Goal: Task Accomplishment & Management: Use online tool/utility

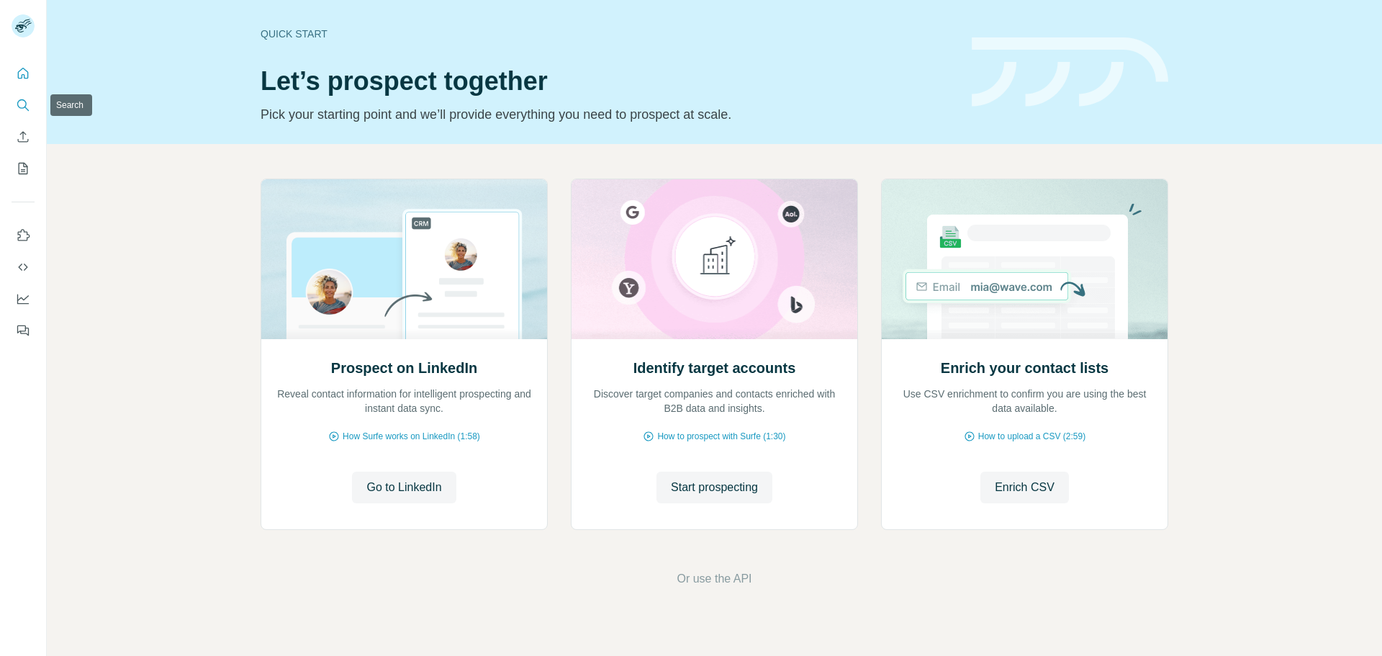
click at [21, 107] on icon "Search" at bounding box center [23, 105] width 14 height 14
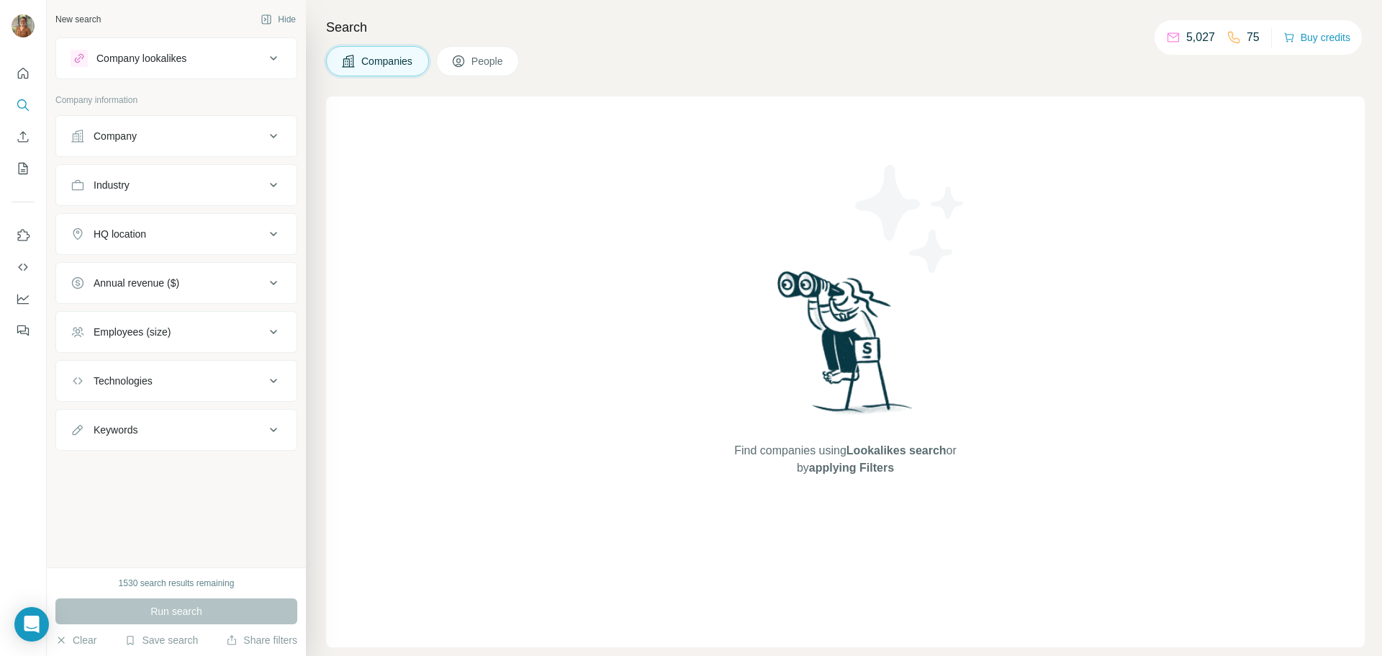
click at [263, 190] on div "Industry" at bounding box center [168, 185] width 194 height 14
click at [260, 219] on icon at bounding box center [266, 221] width 14 height 14
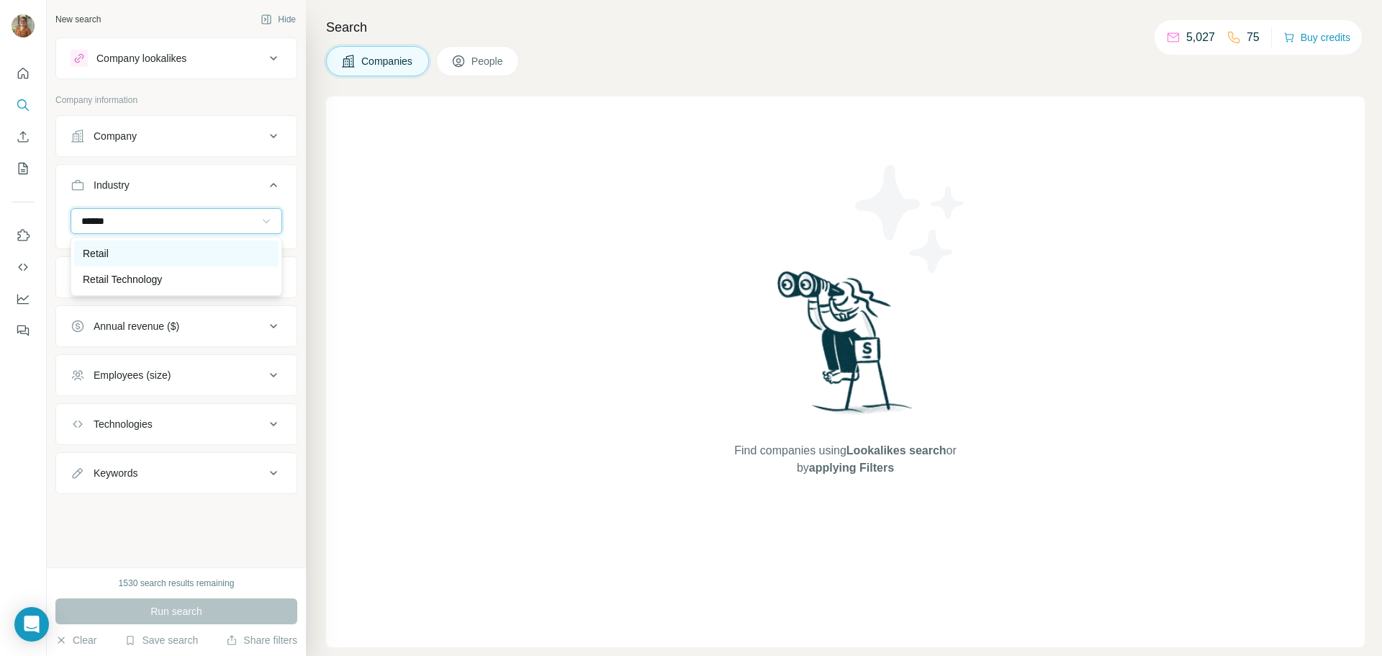
type input "******"
click at [220, 250] on div "Retail" at bounding box center [176, 253] width 187 height 14
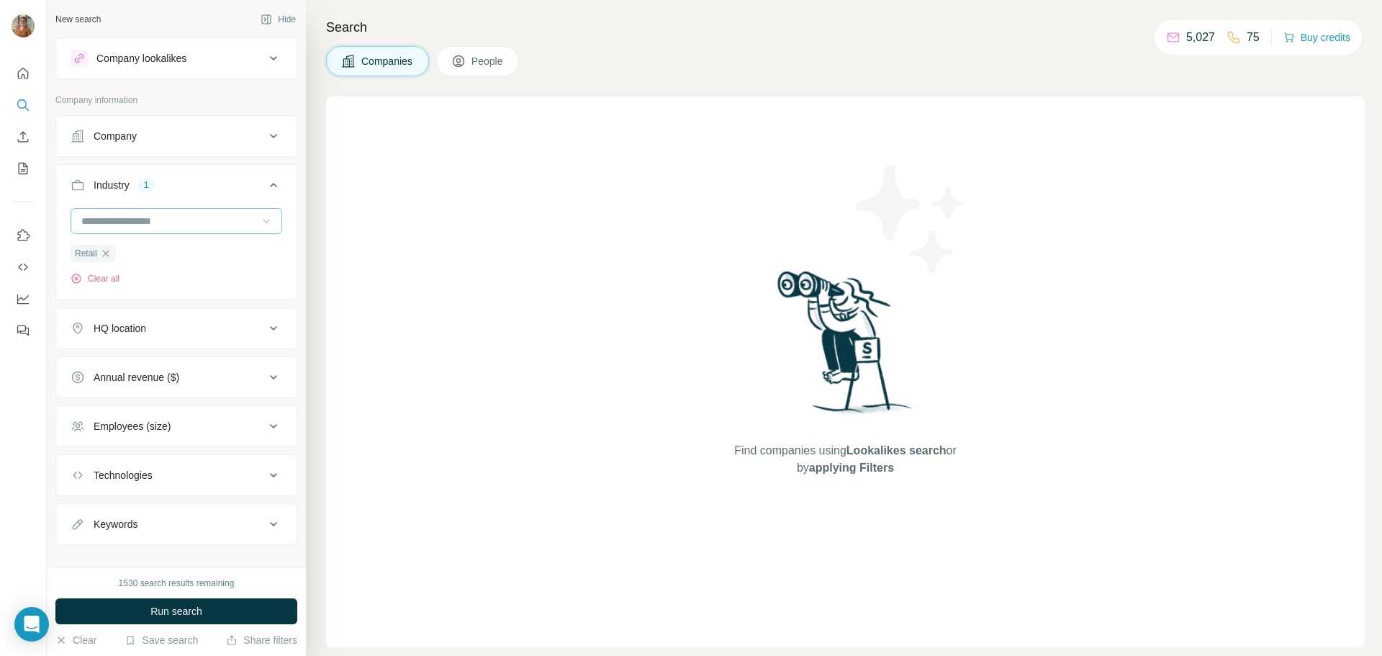
click at [184, 230] on div at bounding box center [169, 221] width 178 height 24
type input "***"
click at [151, 251] on div "E-Commerce" at bounding box center [171, 253] width 176 height 14
click at [199, 228] on div at bounding box center [169, 221] width 178 height 24
type input "*****"
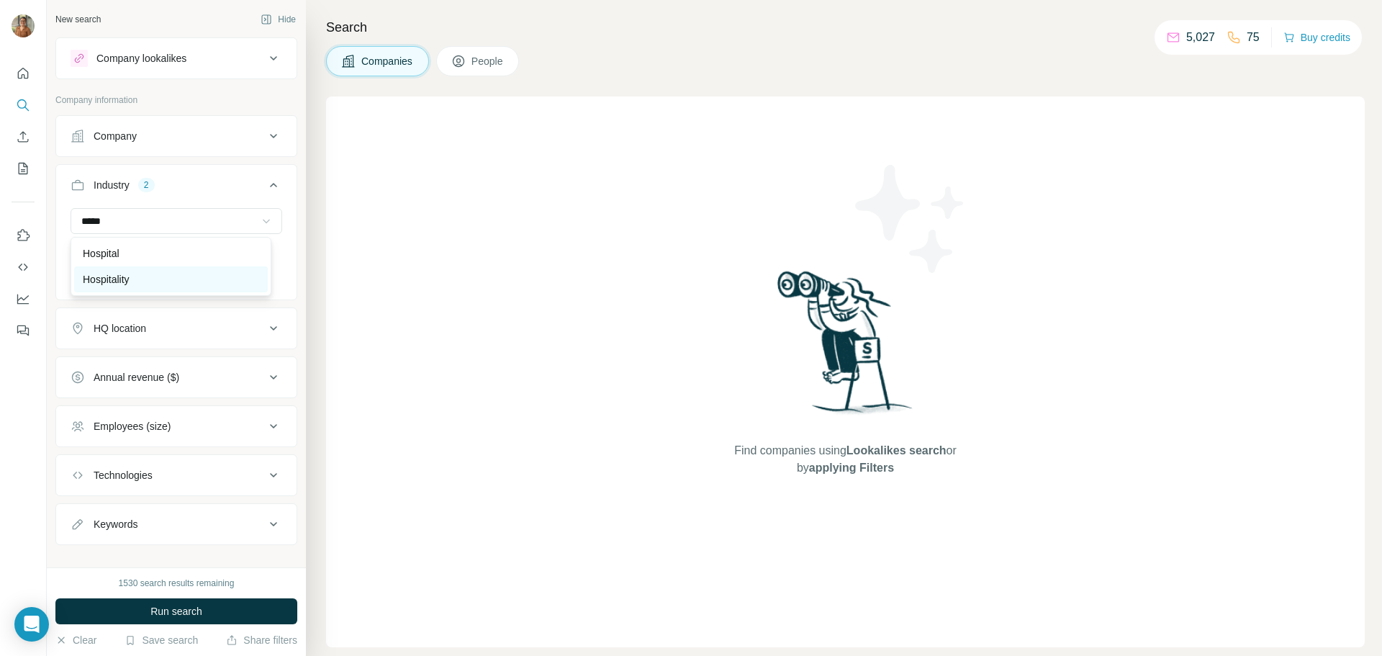
click at [151, 281] on div "Hospitality" at bounding box center [171, 279] width 176 height 14
click at [168, 218] on input at bounding box center [169, 221] width 178 height 16
click at [167, 218] on input at bounding box center [169, 221] width 178 height 16
click at [161, 218] on input at bounding box center [169, 221] width 178 height 16
click at [161, 219] on input at bounding box center [169, 221] width 178 height 16
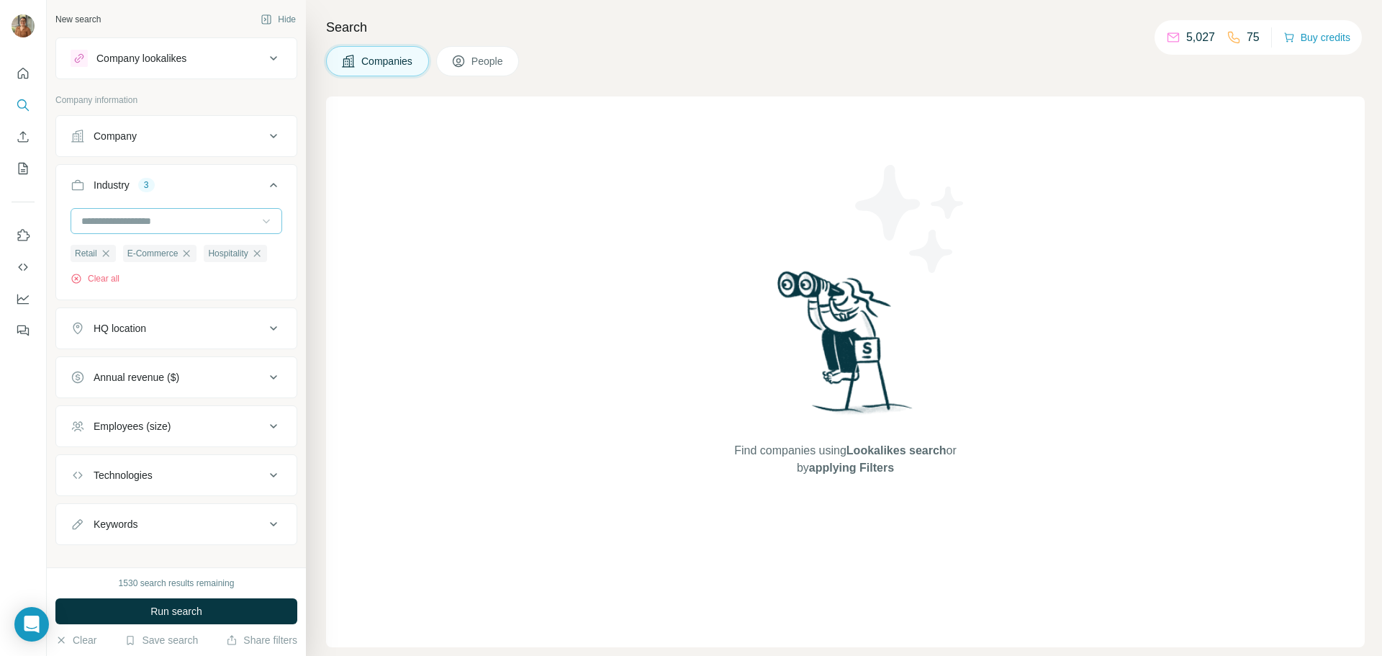
click at [161, 219] on input at bounding box center [169, 221] width 178 height 16
click at [96, 222] on input at bounding box center [169, 221] width 178 height 16
click at [96, 224] on input at bounding box center [169, 221] width 178 height 16
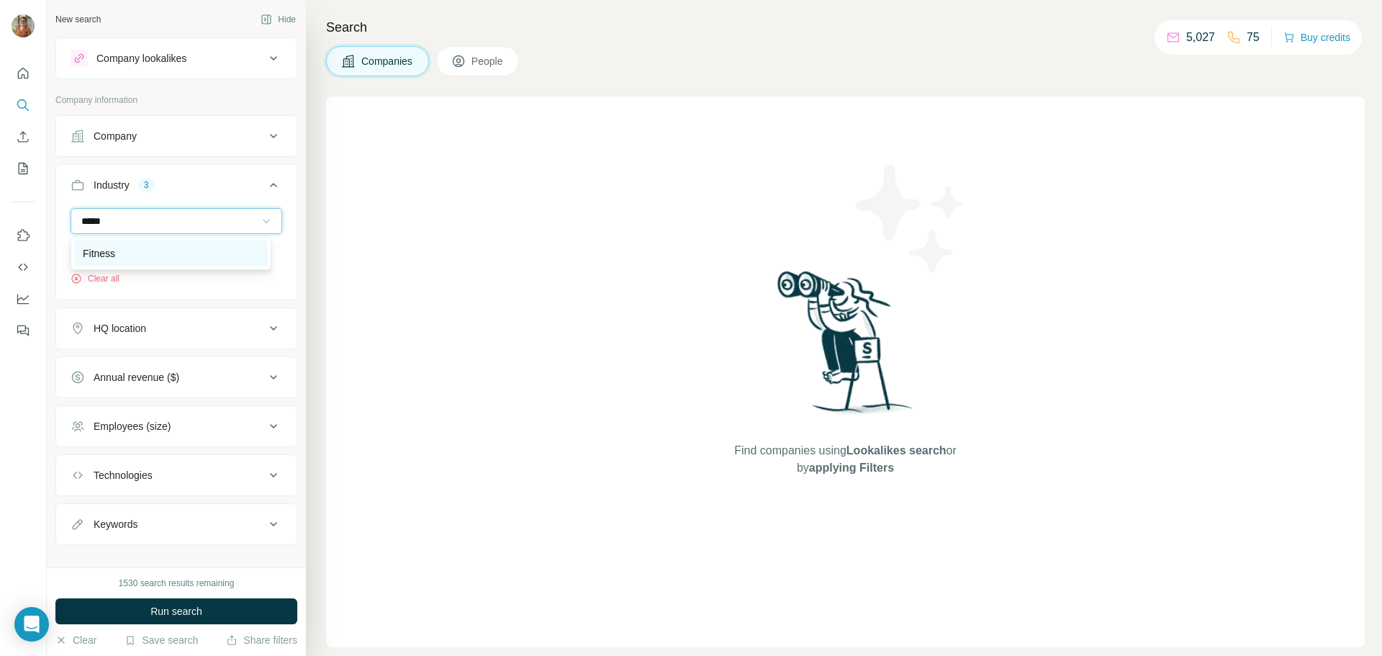
type input "*****"
click at [114, 244] on div "Fitness" at bounding box center [171, 253] width 194 height 26
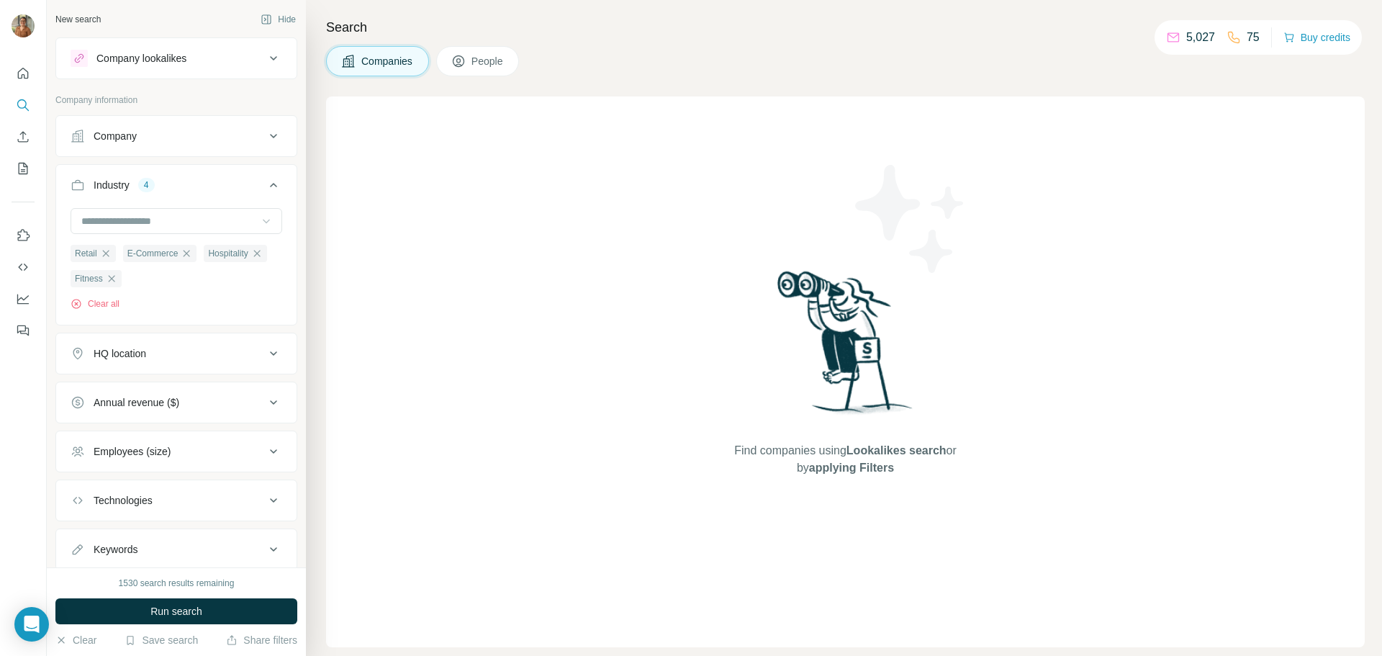
click at [231, 356] on div "HQ location" at bounding box center [168, 353] width 194 height 14
click at [182, 394] on input "text" at bounding box center [177, 389] width 212 height 26
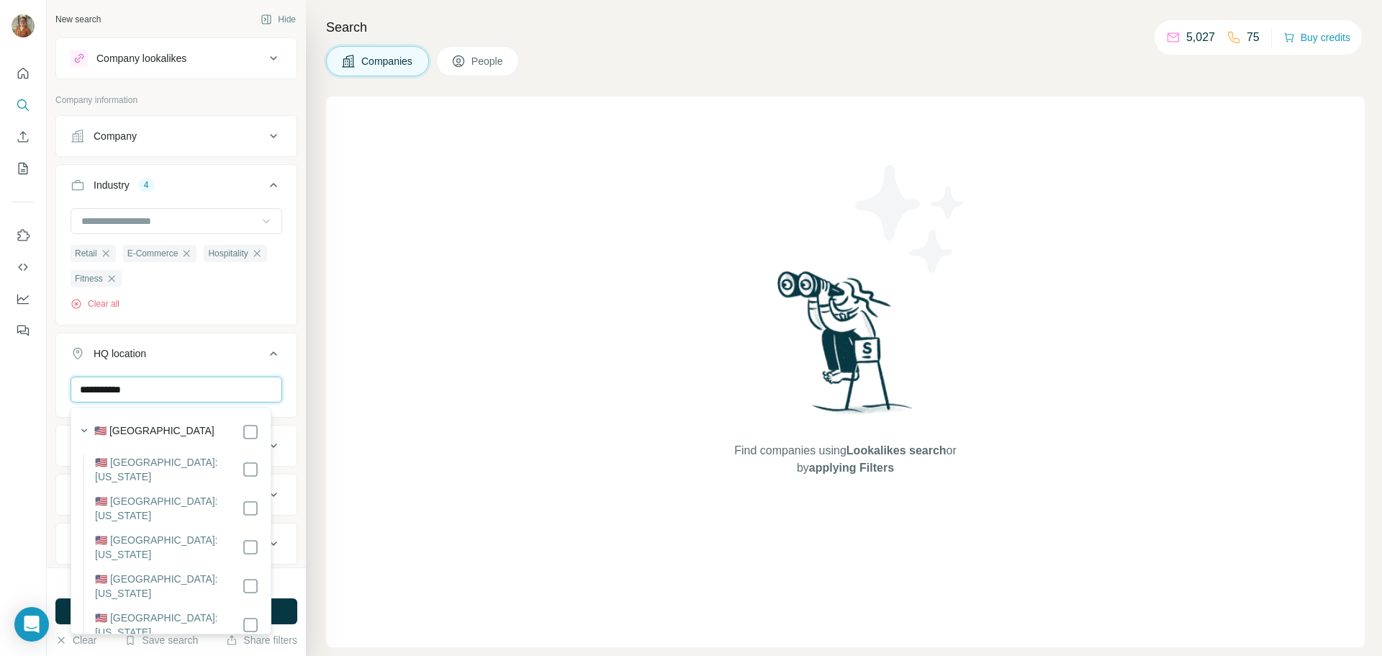
type input "**********"
click at [191, 432] on div "🇺🇸 [GEOGRAPHIC_DATA]" at bounding box center [176, 431] width 165 height 17
click at [265, 359] on icon at bounding box center [273, 353] width 17 height 17
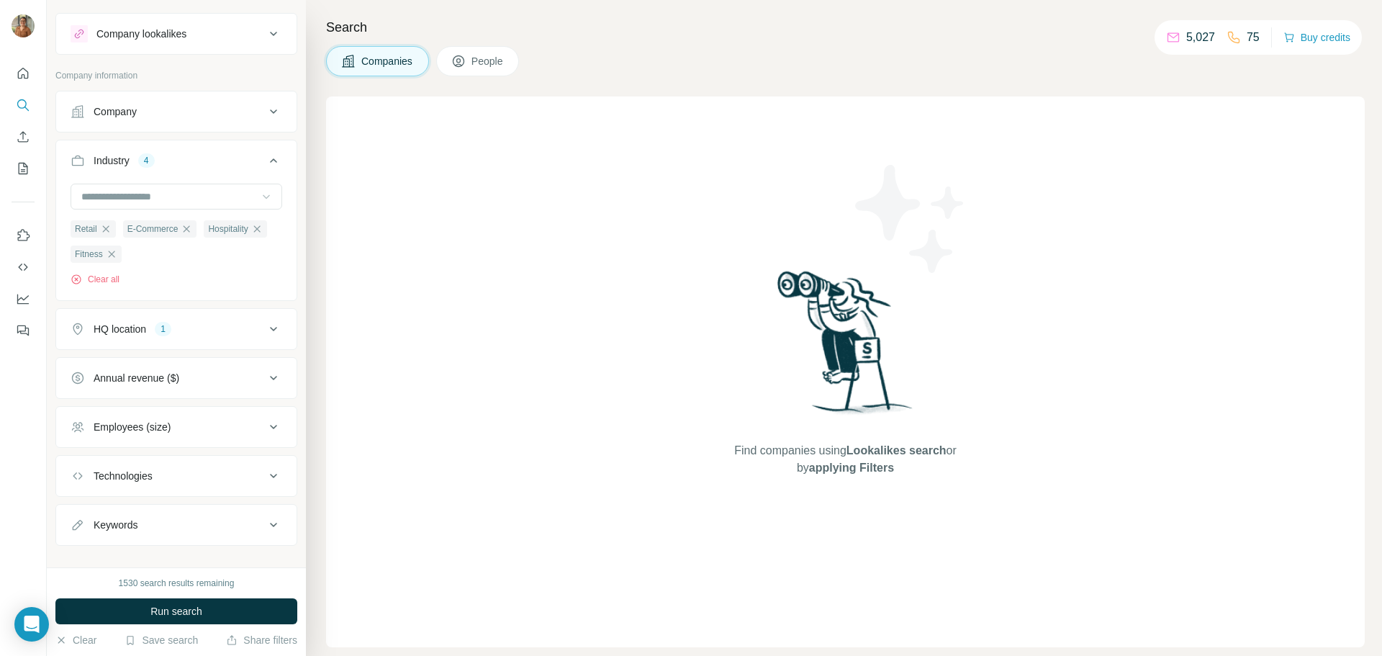
scroll to position [45, 0]
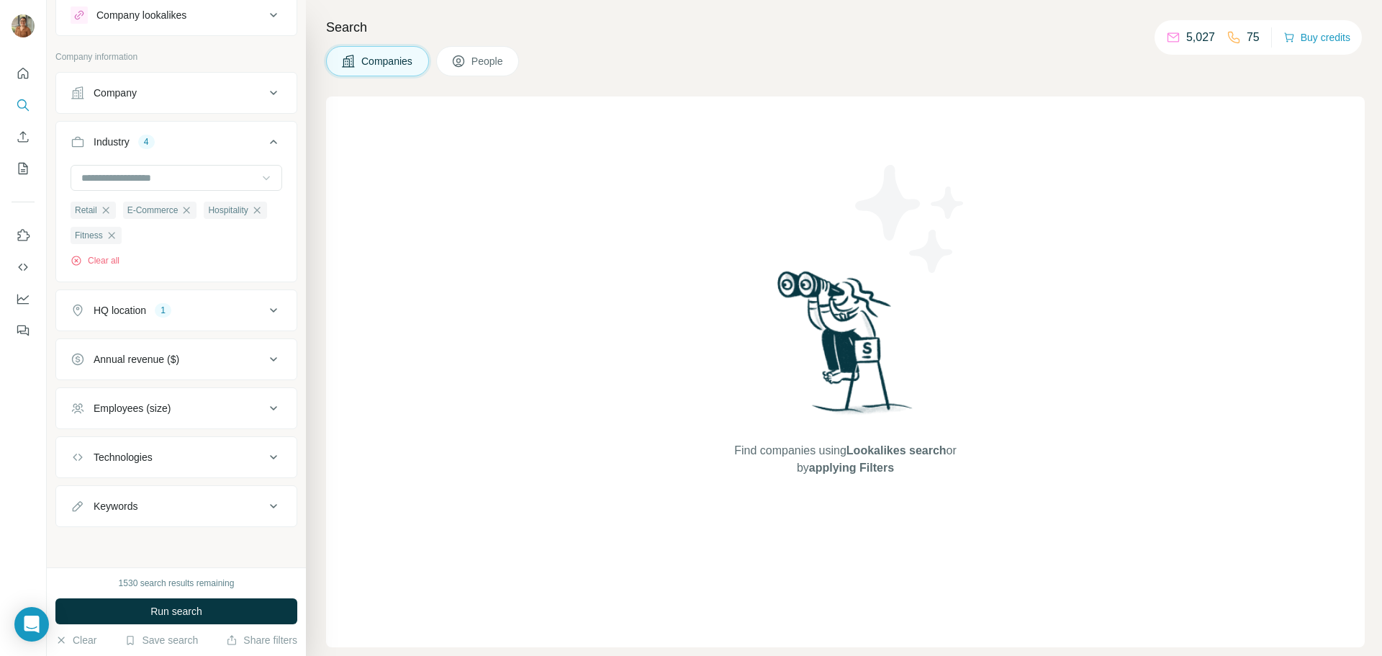
click at [244, 364] on div "Annual revenue ($)" at bounding box center [168, 359] width 194 height 14
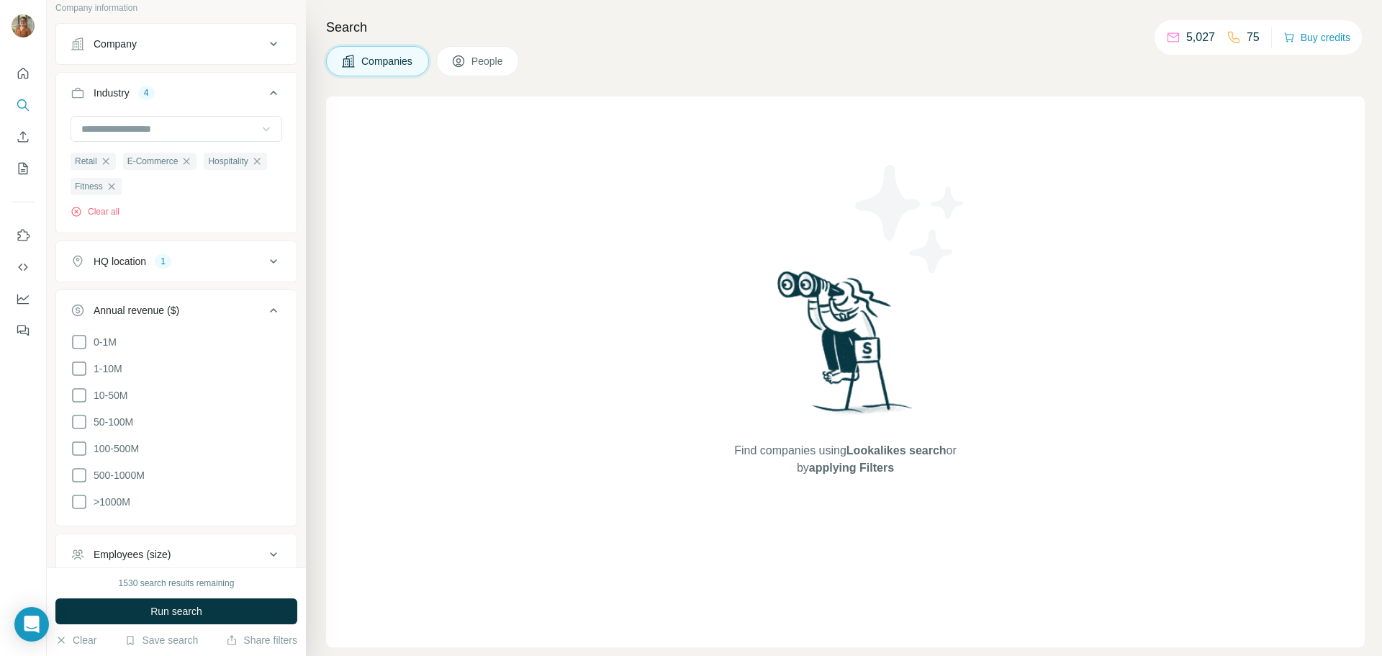
scroll to position [117, 0]
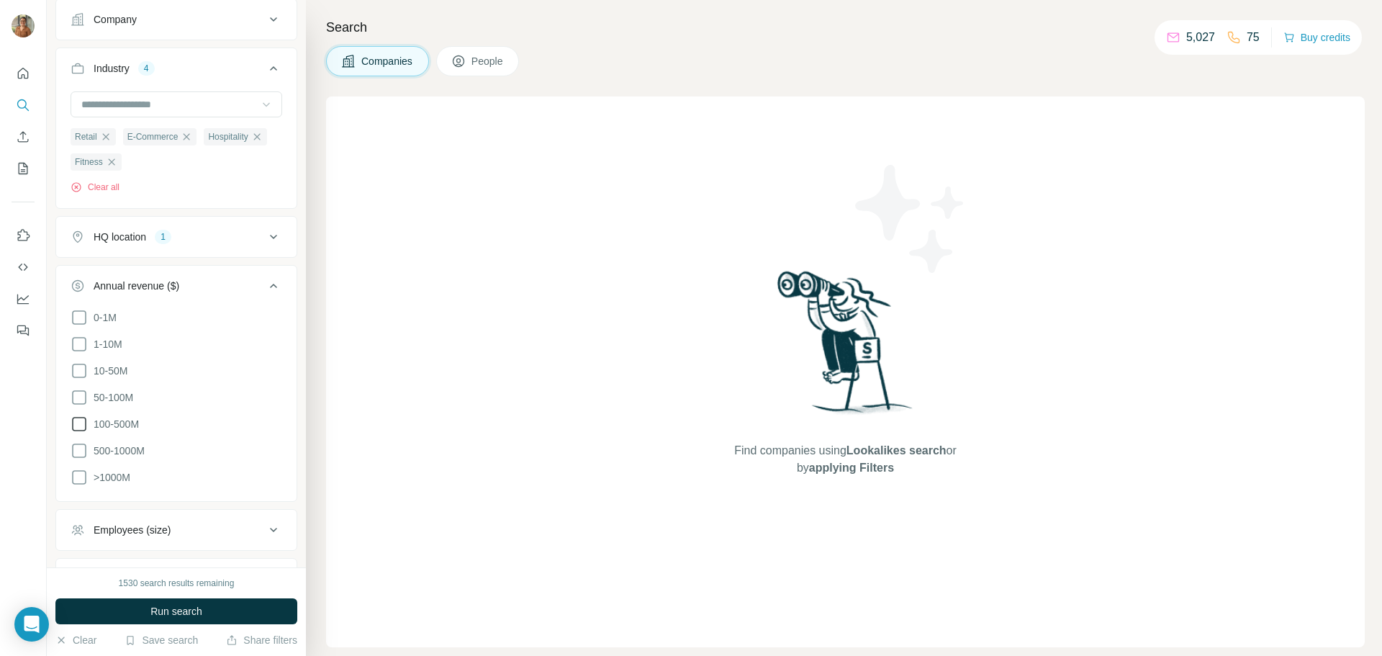
click at [78, 415] on icon at bounding box center [79, 423] width 17 height 17
click at [265, 280] on icon at bounding box center [273, 285] width 17 height 17
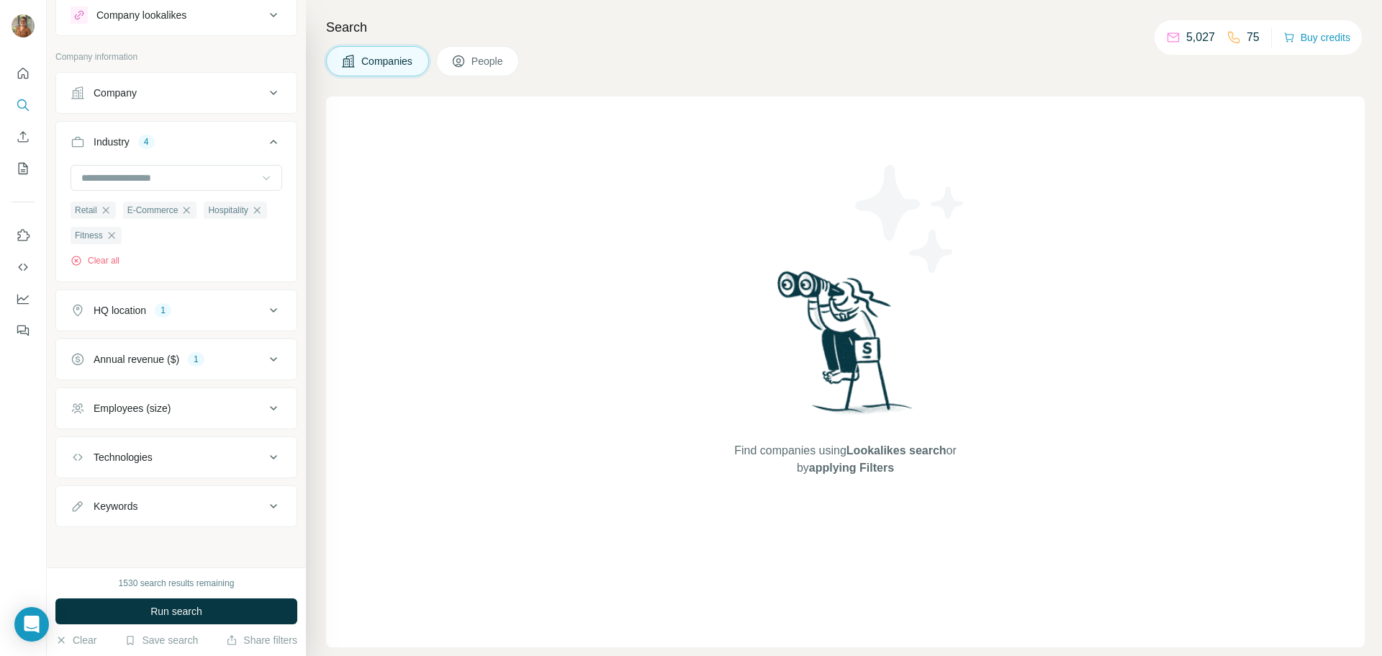
scroll to position [45, 0]
click at [227, 406] on div "Employees (size)" at bounding box center [168, 408] width 194 height 14
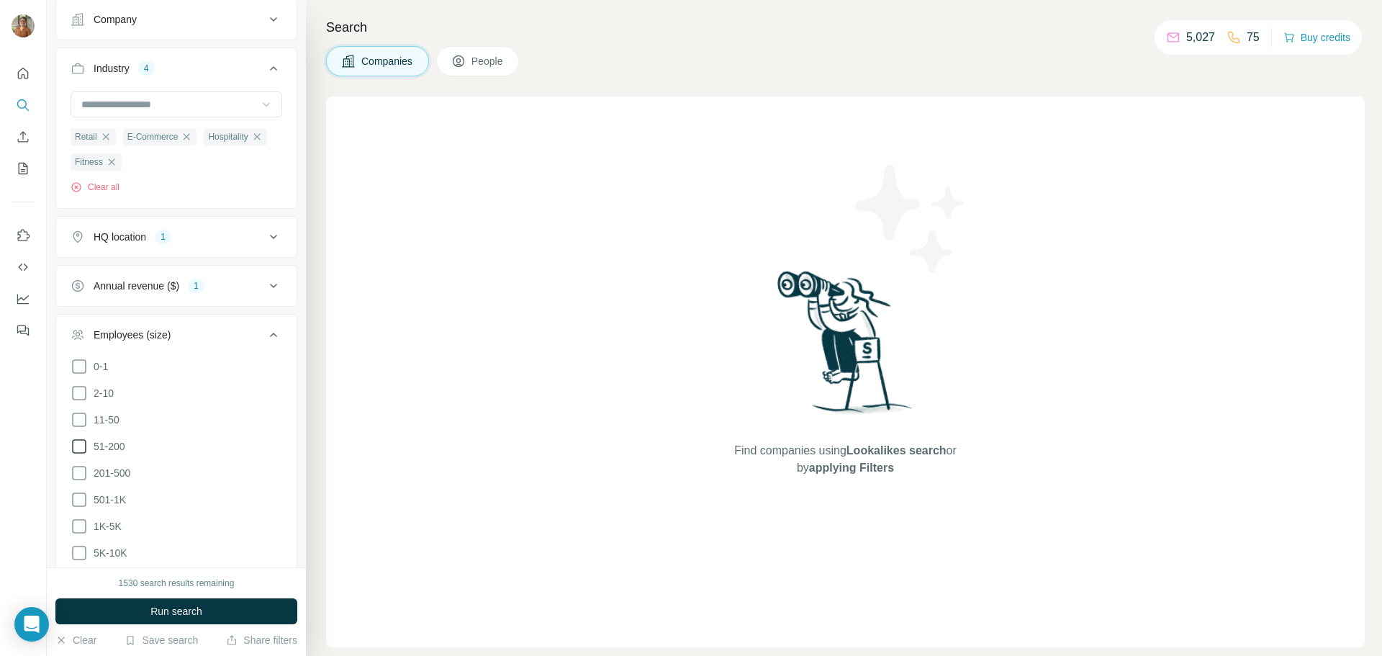
click at [79, 448] on icon at bounding box center [79, 446] width 17 height 17
click at [78, 471] on icon at bounding box center [79, 472] width 17 height 17
click at [266, 327] on icon at bounding box center [273, 334] width 17 height 17
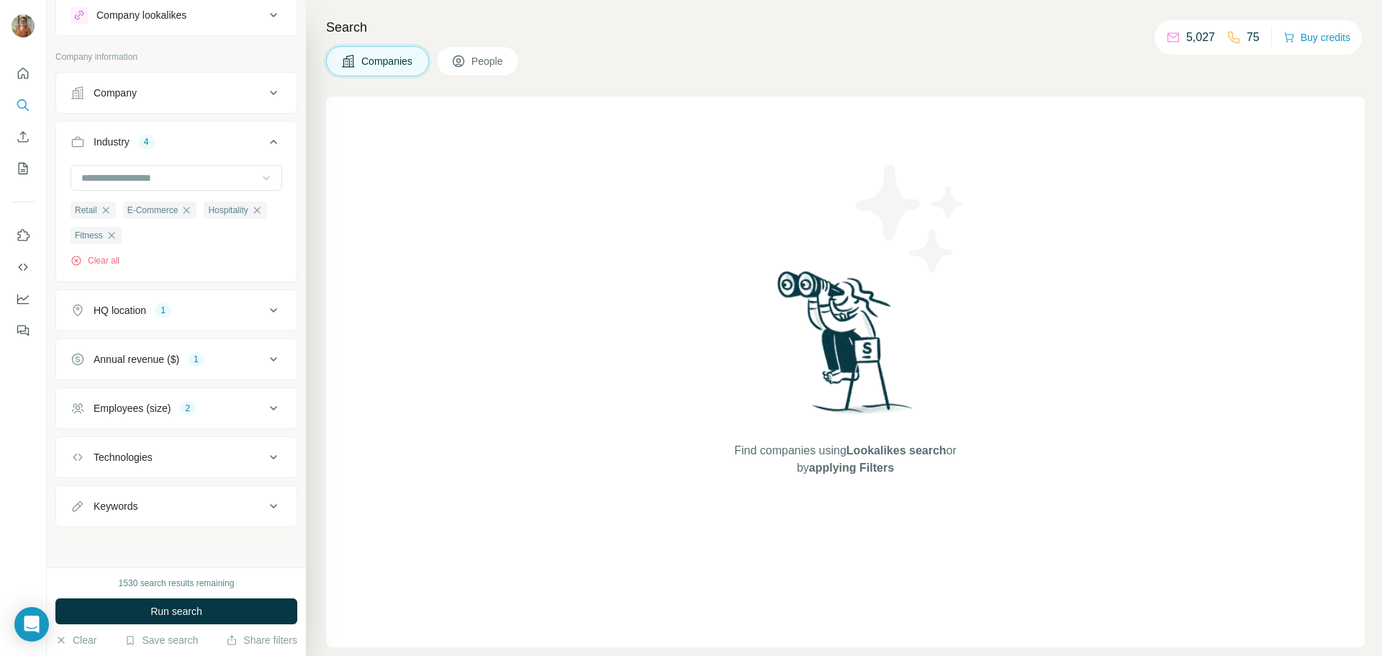
scroll to position [45, 0]
click at [178, 612] on span "Run search" at bounding box center [176, 611] width 52 height 14
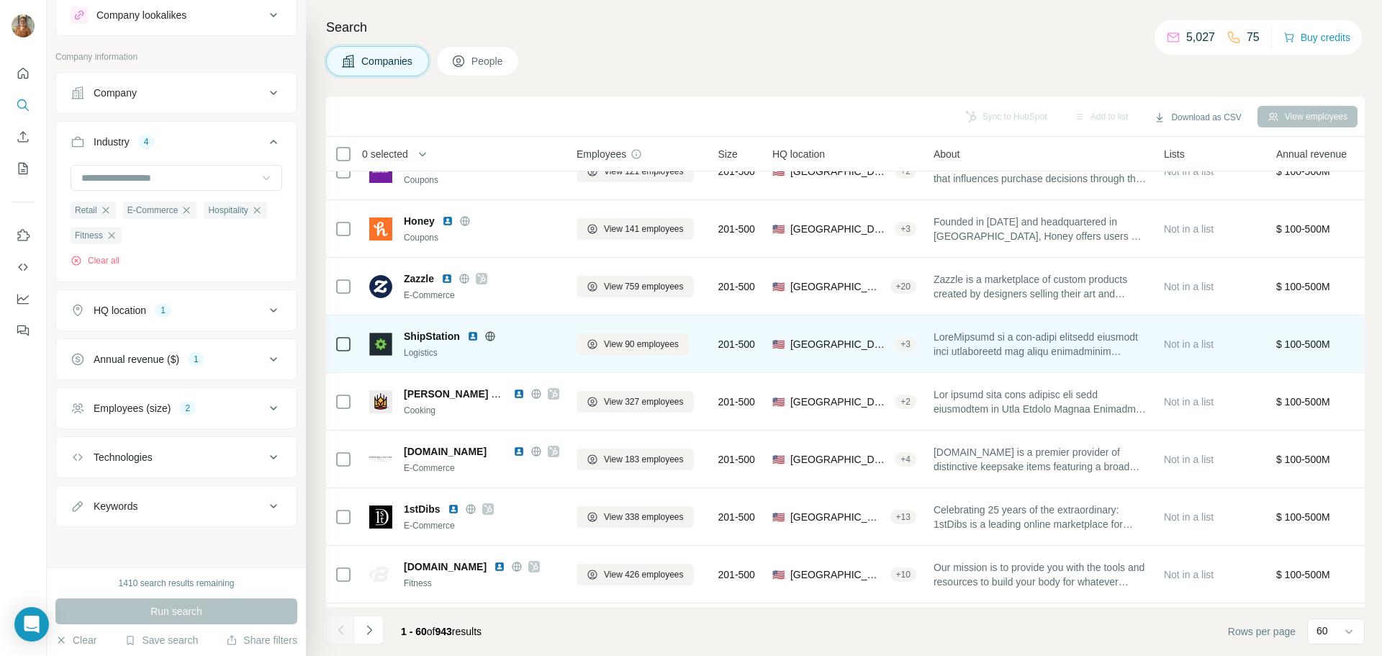
scroll to position [72, 0]
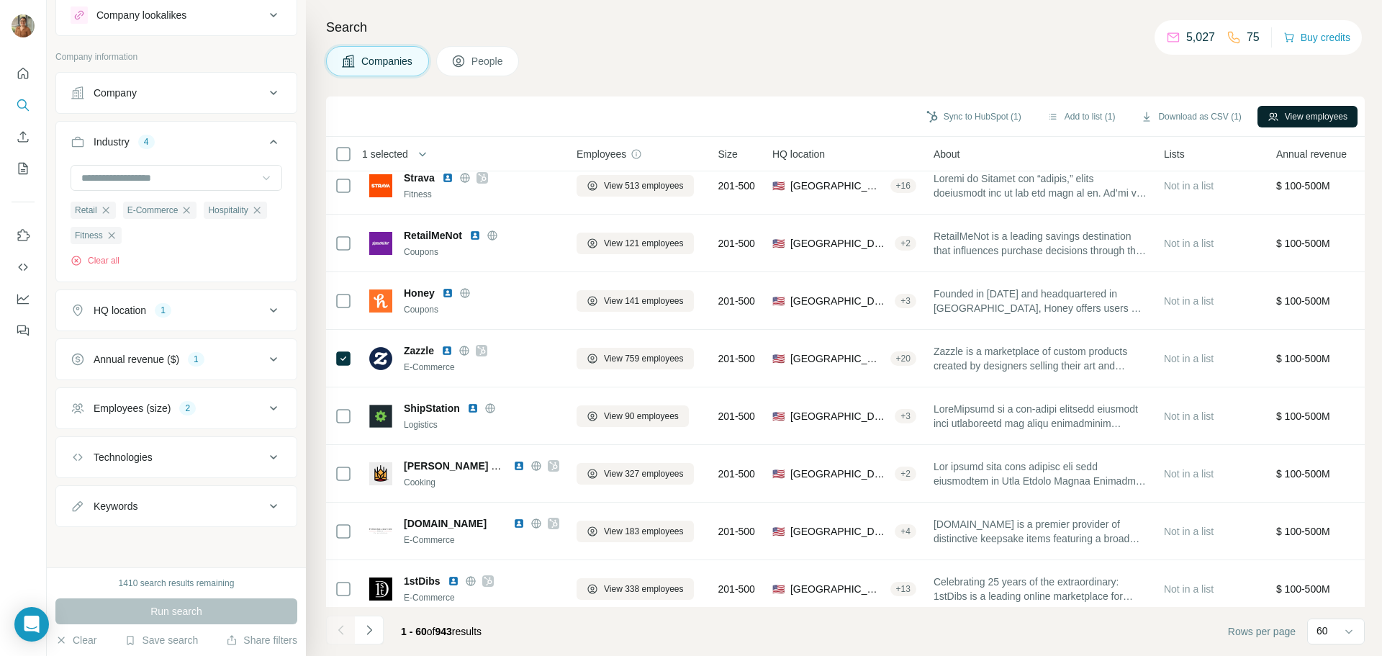
click at [1303, 117] on button "View employees" at bounding box center [1307, 117] width 100 height 22
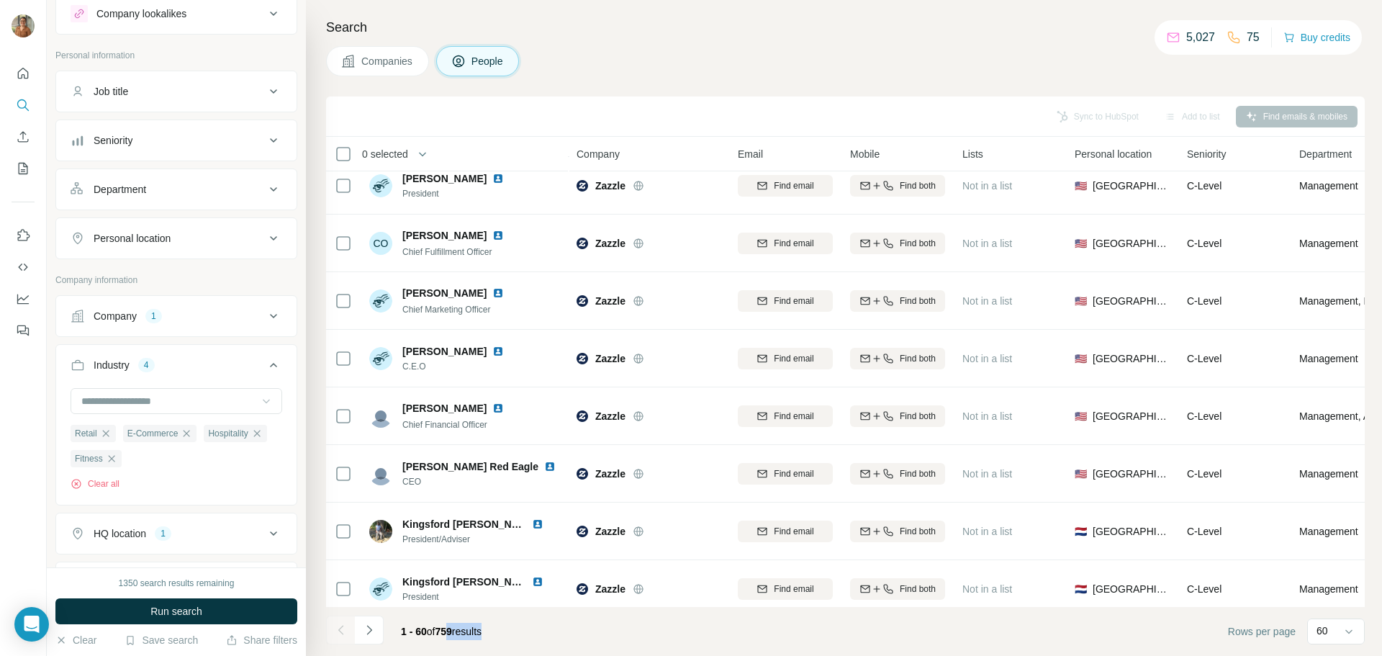
drag, startPoint x: 496, startPoint y: 634, endPoint x: 448, endPoint y: 633, distance: 47.5
click at [448, 633] on span "1 - 60 of 759 results" at bounding box center [441, 631] width 81 height 12
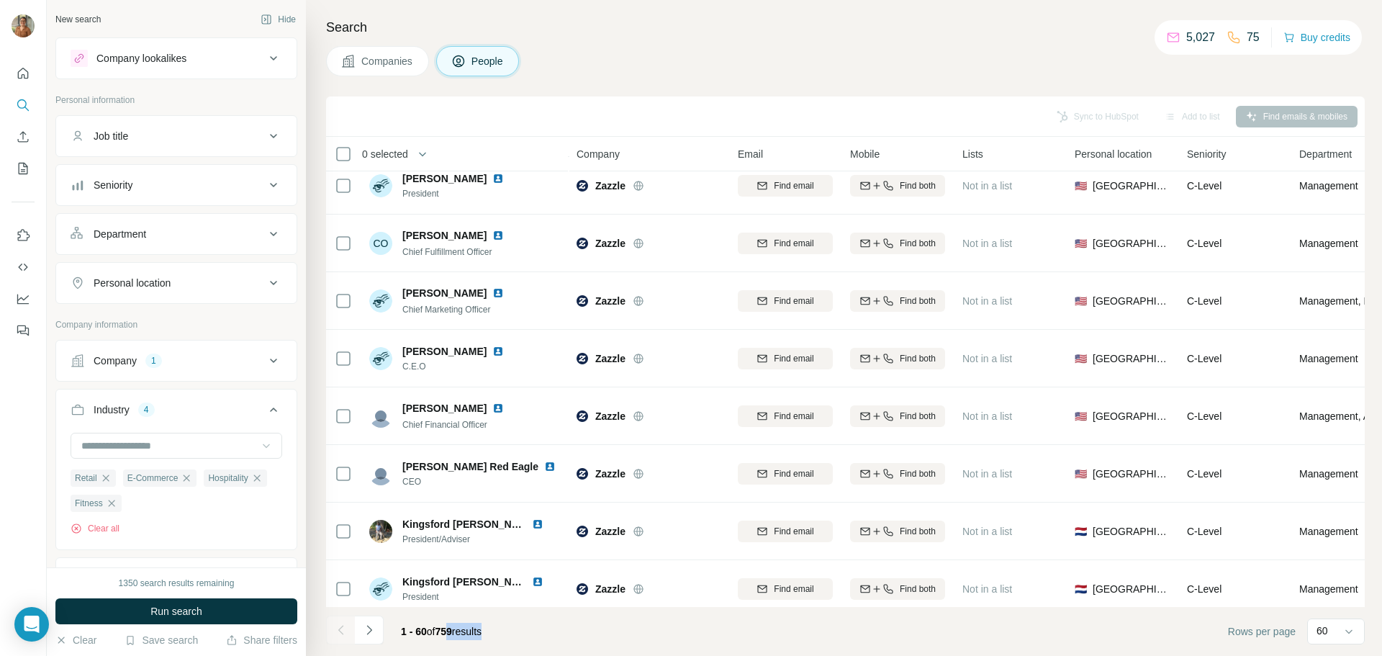
click at [167, 186] on div "Seniority" at bounding box center [168, 185] width 194 height 14
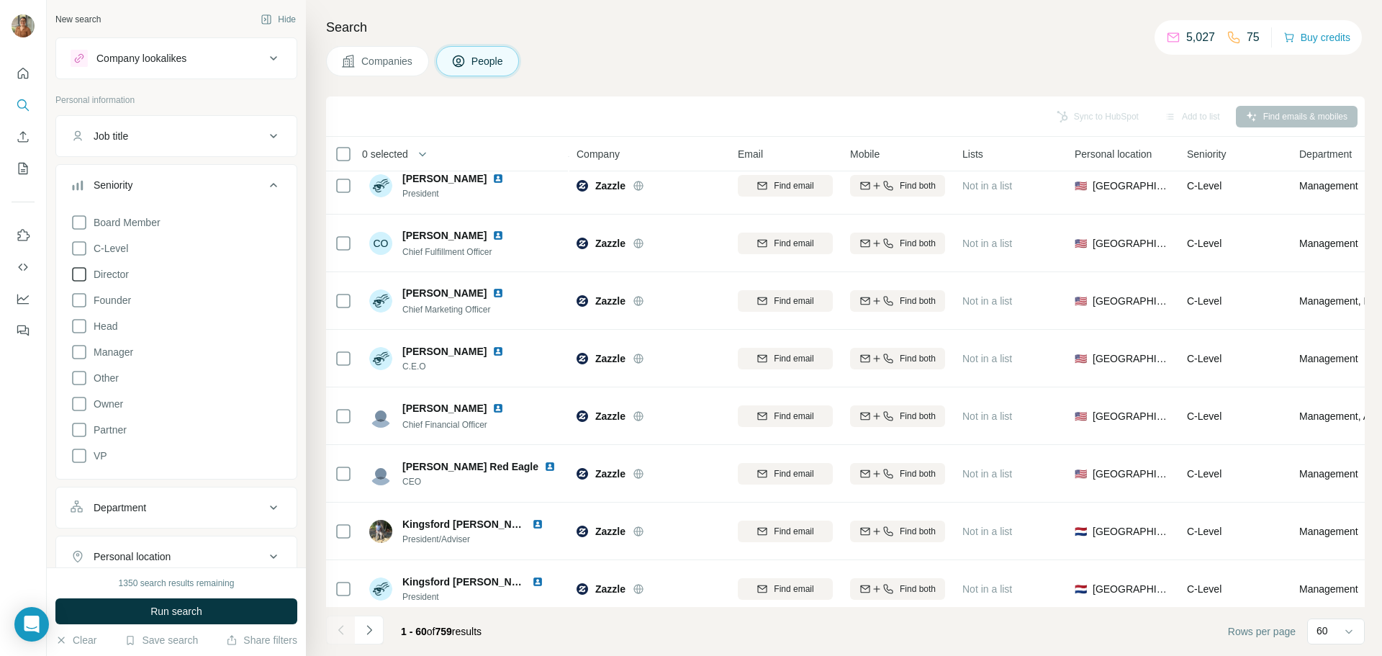
click at [85, 273] on icon at bounding box center [79, 274] width 17 height 17
click at [76, 321] on icon at bounding box center [79, 325] width 17 height 17
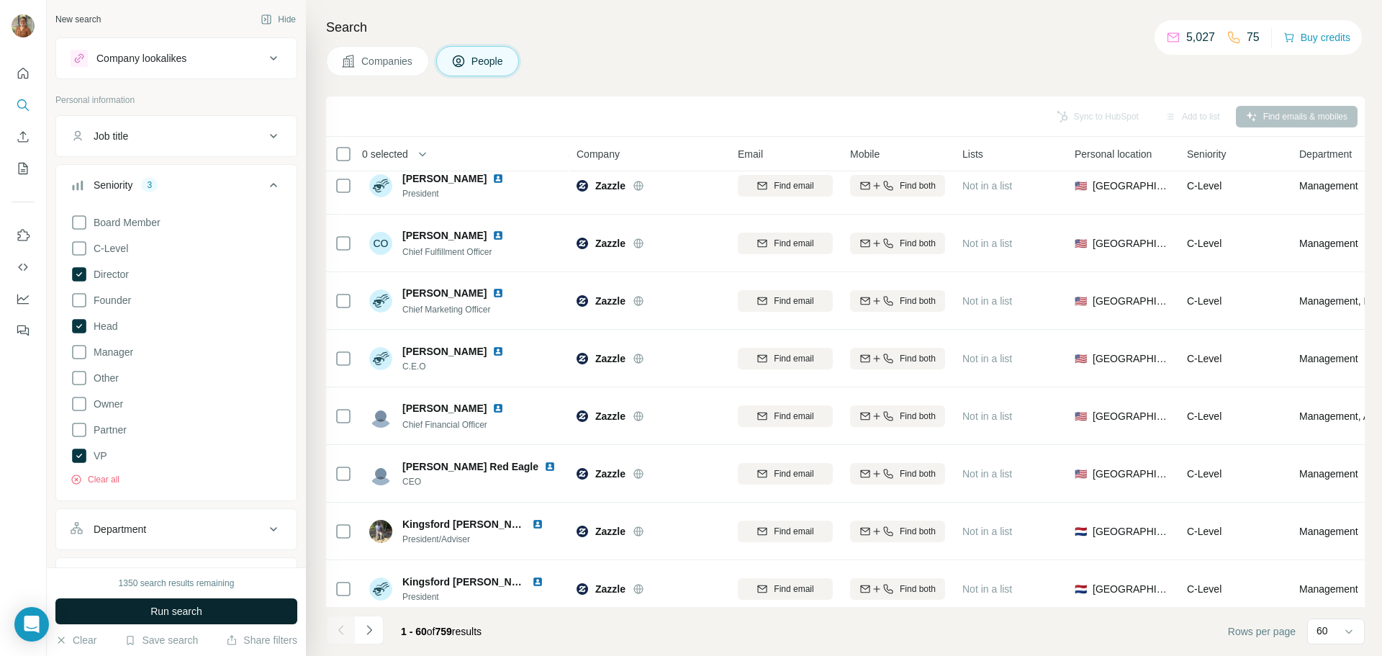
click at [187, 613] on span "Run search" at bounding box center [176, 611] width 52 height 14
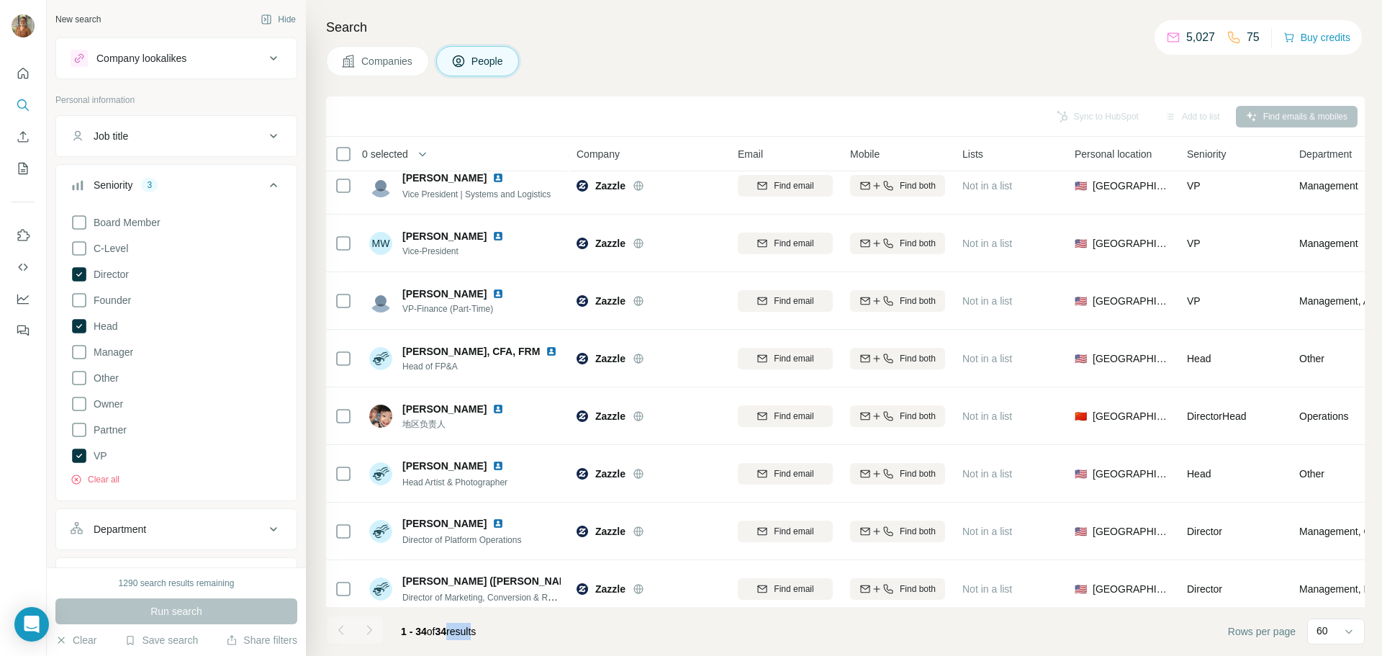
drag, startPoint x: 476, startPoint y: 633, endPoint x: 449, endPoint y: 630, distance: 27.5
click at [449, 630] on span "1 - 34 of 34 results" at bounding box center [438, 631] width 75 height 12
click at [612, 66] on div "Companies People" at bounding box center [845, 61] width 1039 height 30
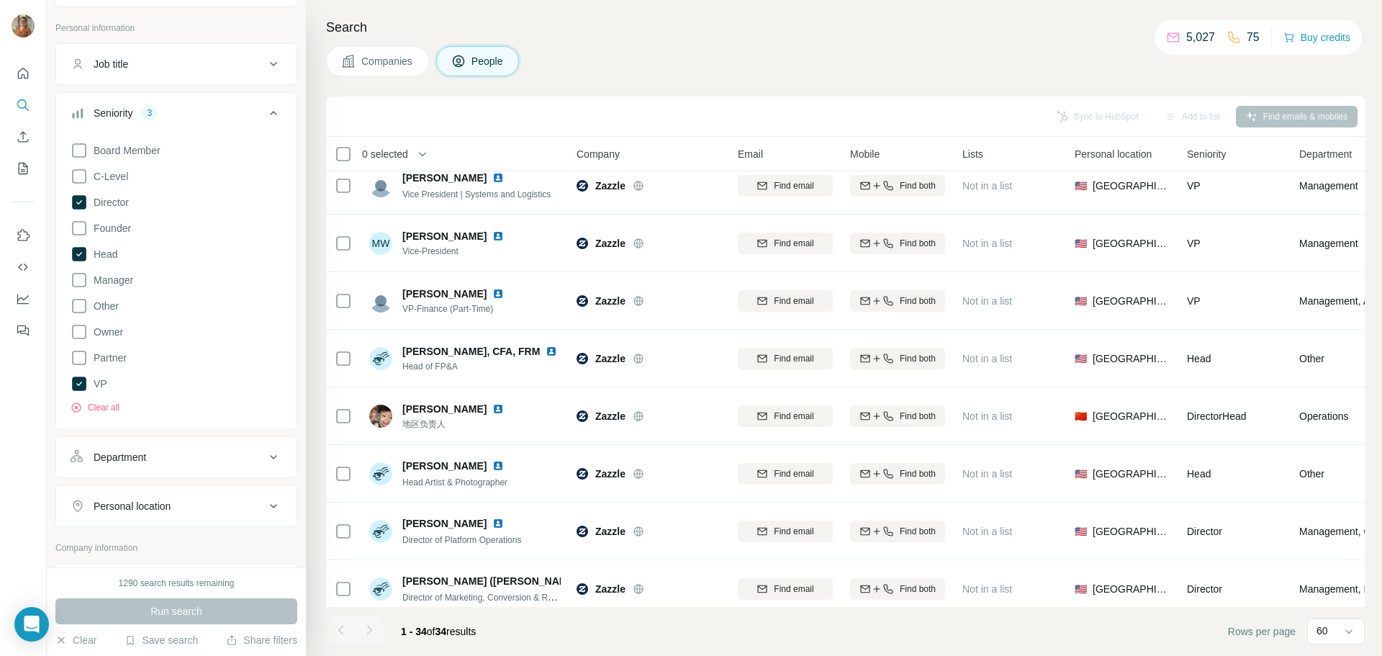
click at [235, 458] on div "Department" at bounding box center [168, 457] width 194 height 14
click at [195, 489] on input at bounding box center [169, 493] width 178 height 16
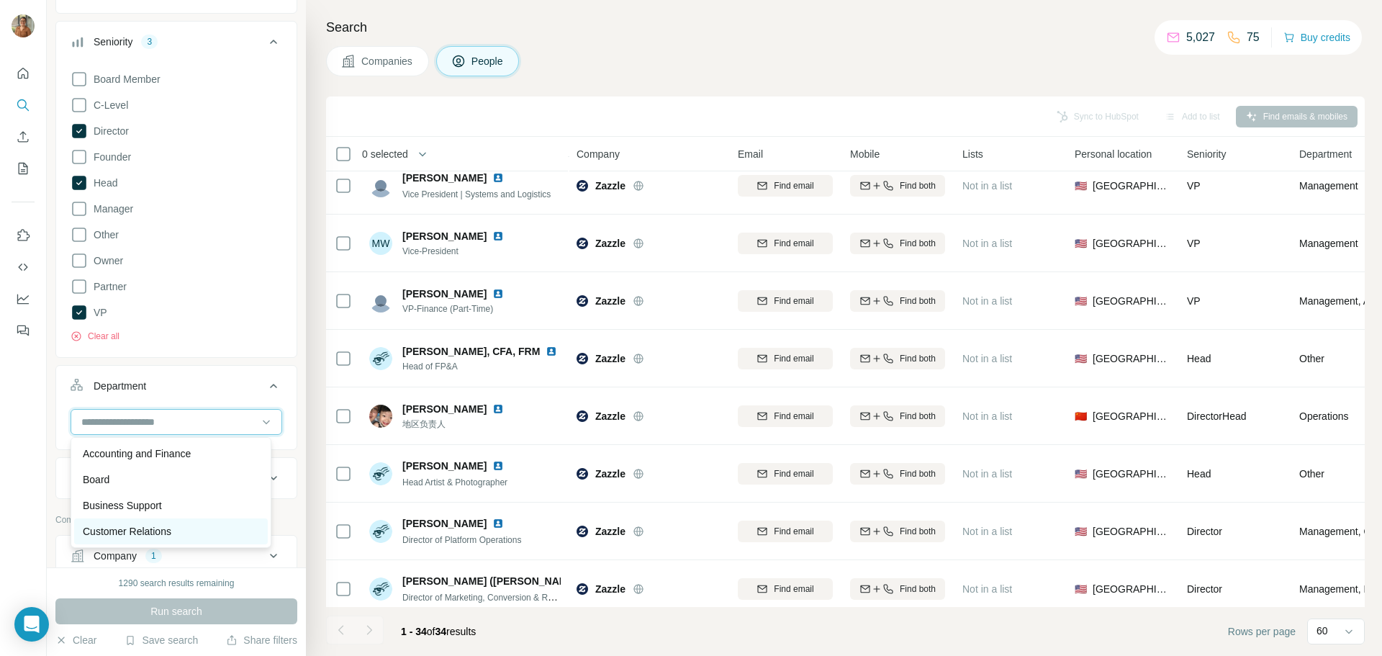
scroll to position [144, 0]
click at [157, 530] on p "Customer Relations" at bounding box center [127, 531] width 89 height 14
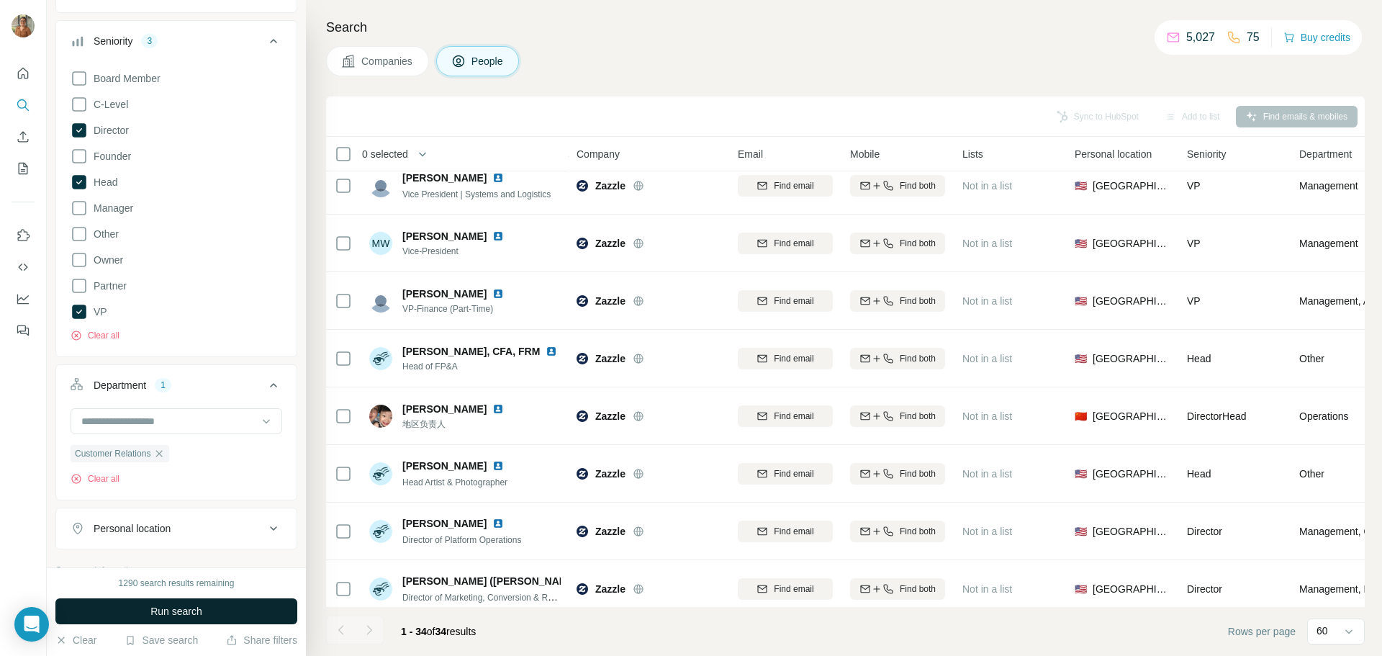
click at [166, 618] on span "Run search" at bounding box center [176, 611] width 52 height 14
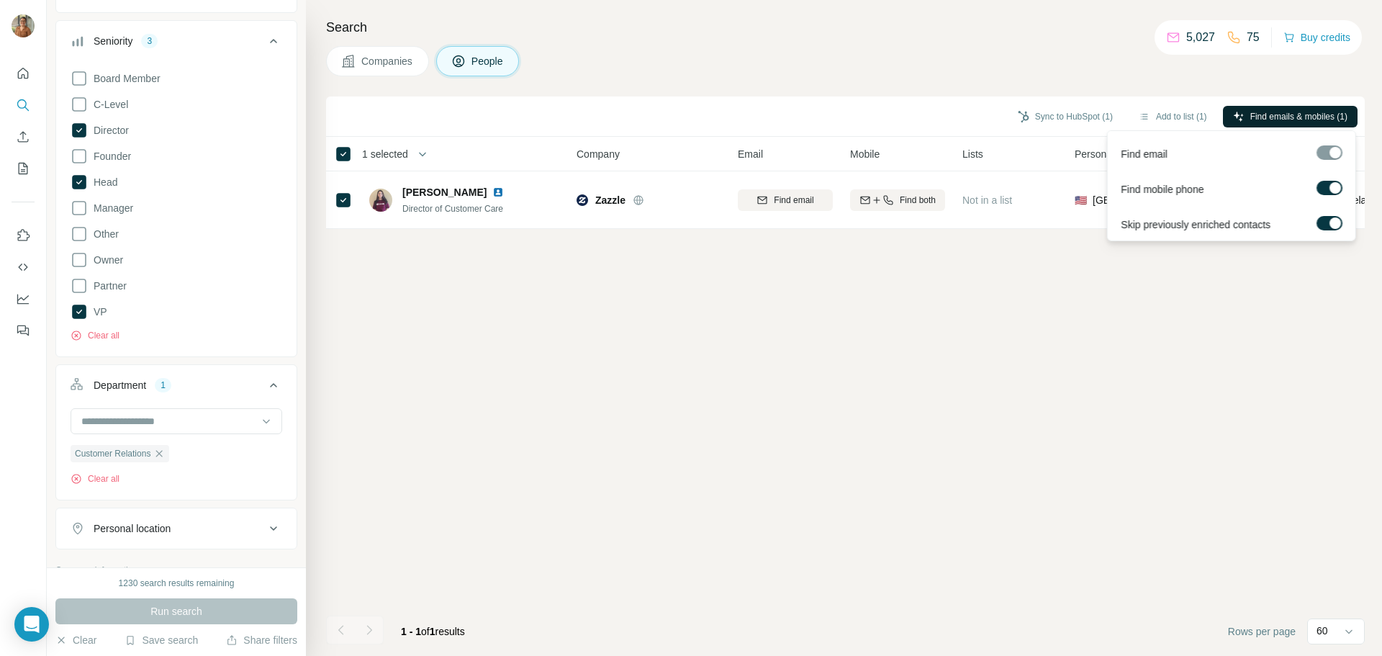
click at [1306, 115] on span "Find emails & mobiles (1)" at bounding box center [1298, 116] width 97 height 13
click at [1054, 120] on button "Sync to HubSpot (1)" at bounding box center [1065, 117] width 115 height 22
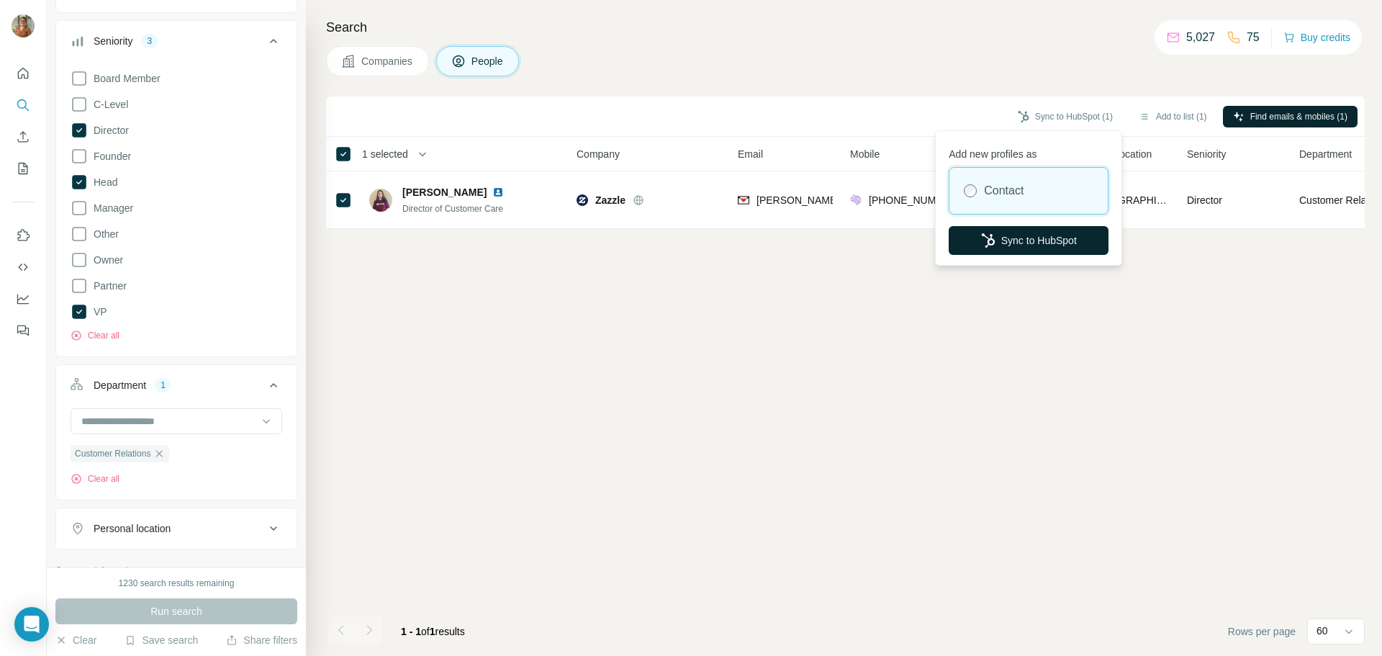
click at [1009, 240] on button "Sync to HubSpot" at bounding box center [1029, 240] width 160 height 29
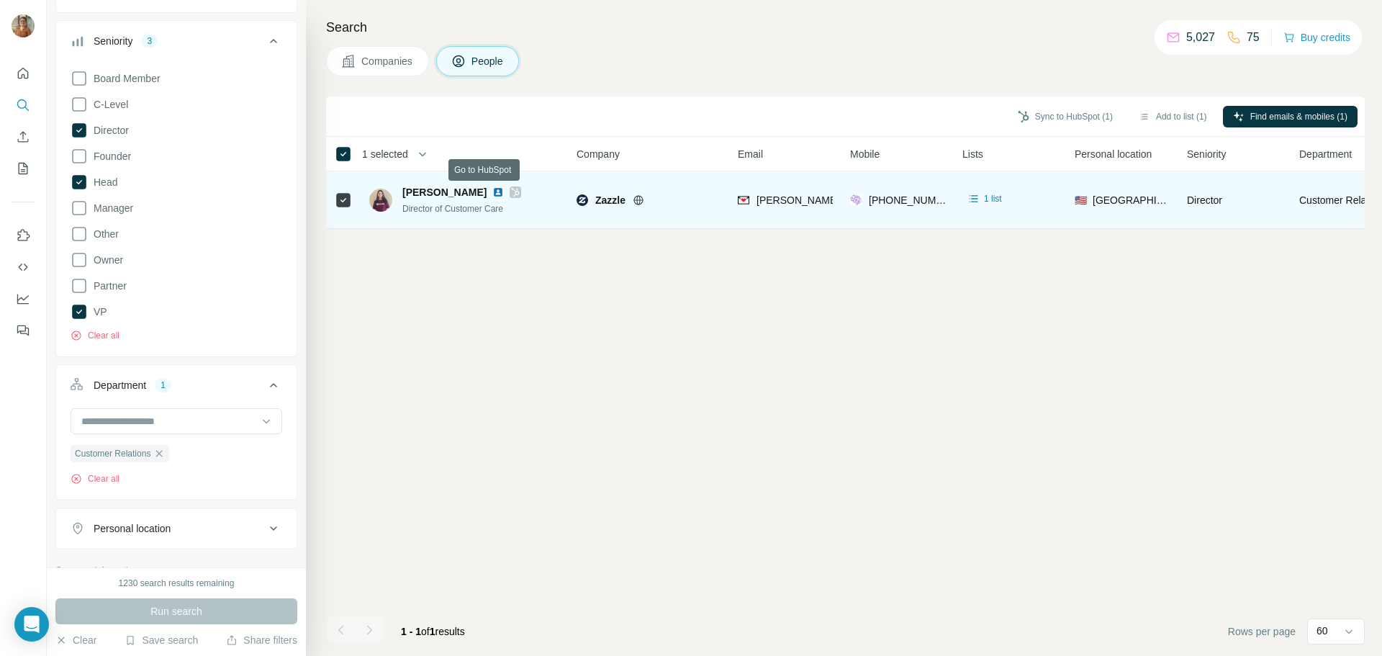
click at [511, 196] on icon at bounding box center [515, 192] width 9 height 12
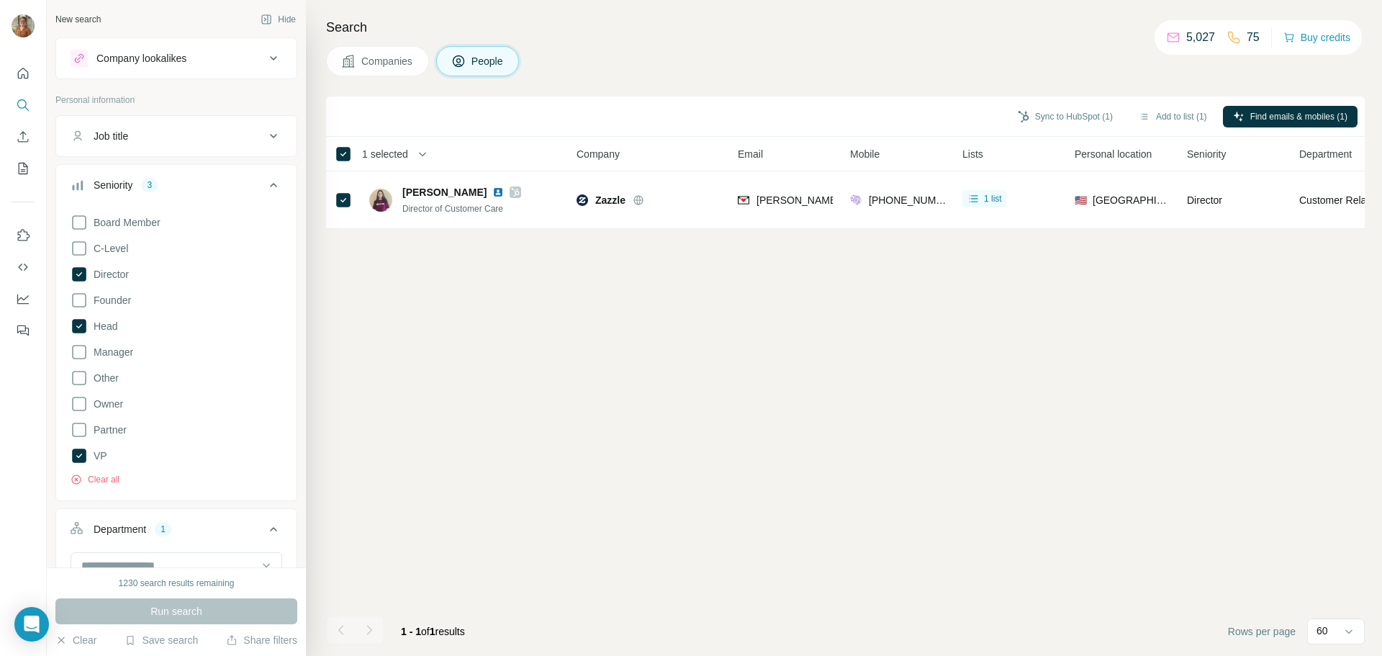
click at [389, 60] on span "Companies" at bounding box center [387, 61] width 53 height 14
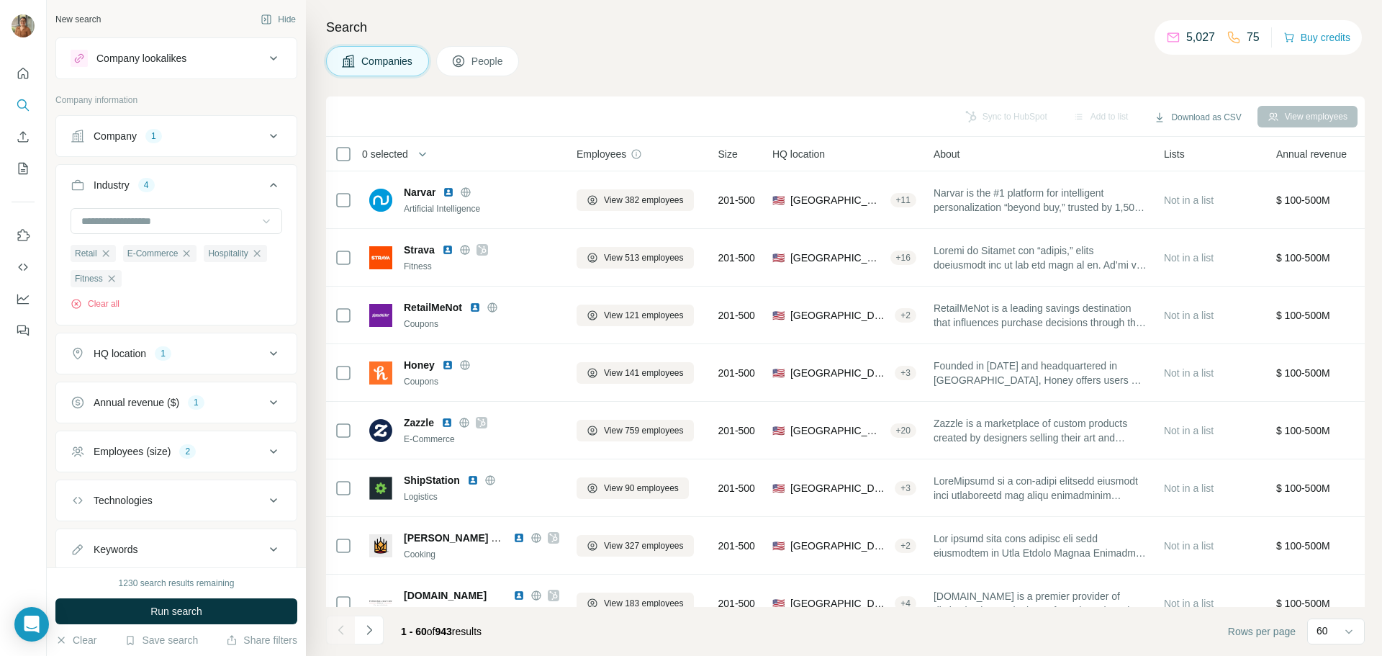
scroll to position [576, 0]
